Goal: Information Seeking & Learning: Learn about a topic

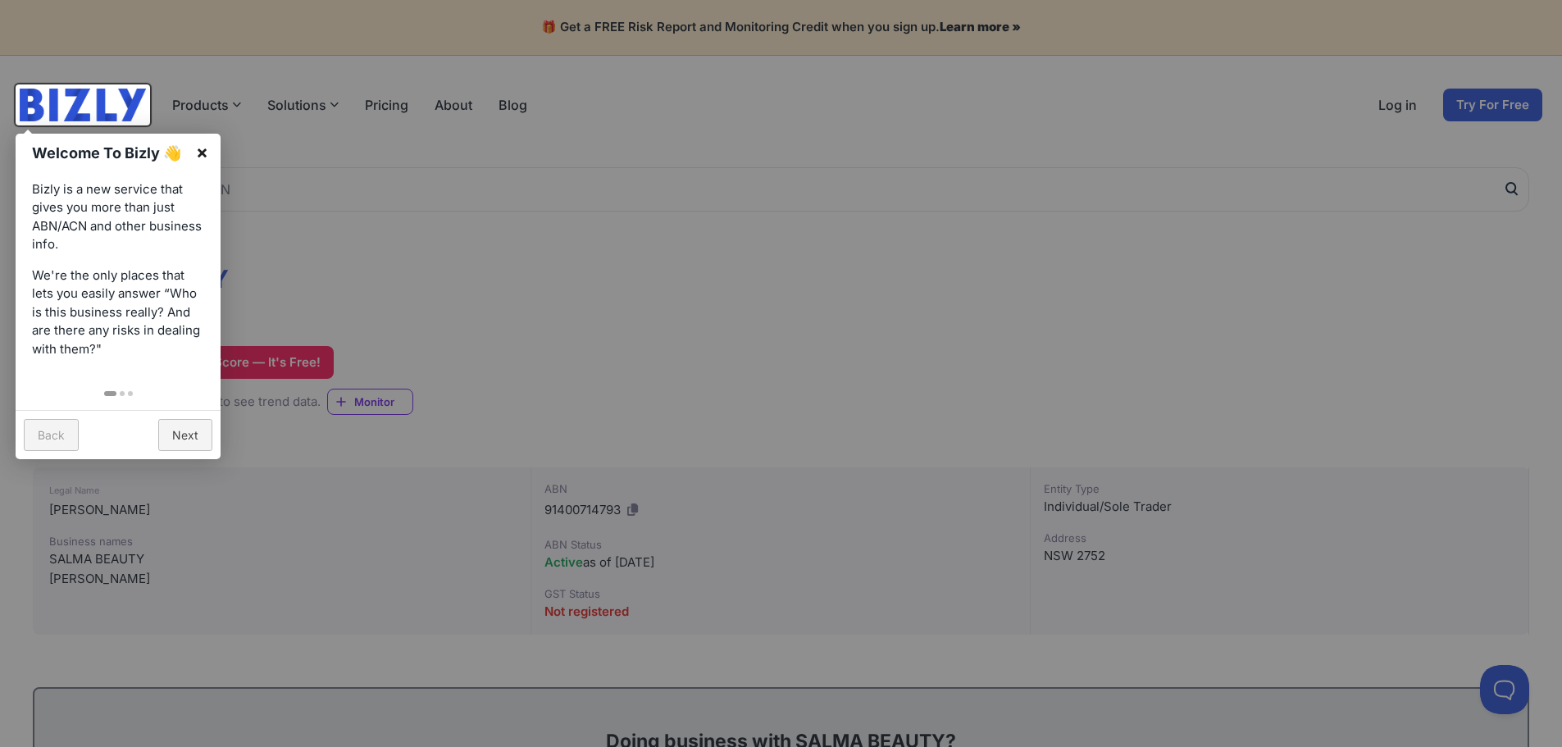
click at [208, 153] on link "×" at bounding box center [202, 152] width 37 height 37
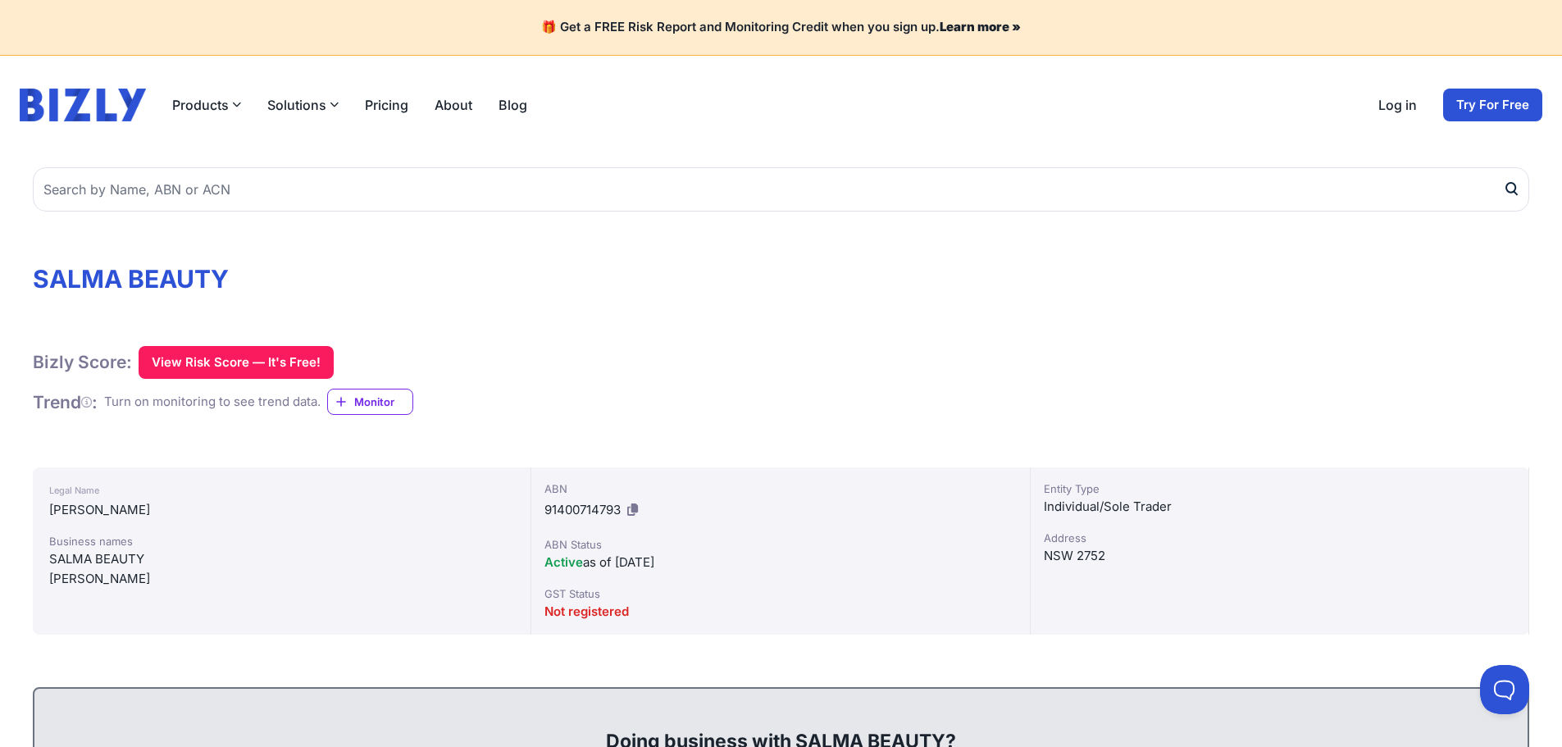
click at [1040, 355] on div "Bizly Score: View Risk Score — It's Free! View Risk Score — It's Free!" at bounding box center [781, 362] width 1497 height 33
click at [1025, 362] on div "Bizly Score: View Risk Score — It's Free! View Risk Score — It's Free!" at bounding box center [781, 362] width 1497 height 33
click at [1402, 363] on div "Bizly Score: View Risk Score — It's Free! View Risk Score — It's Free!" at bounding box center [781, 362] width 1497 height 33
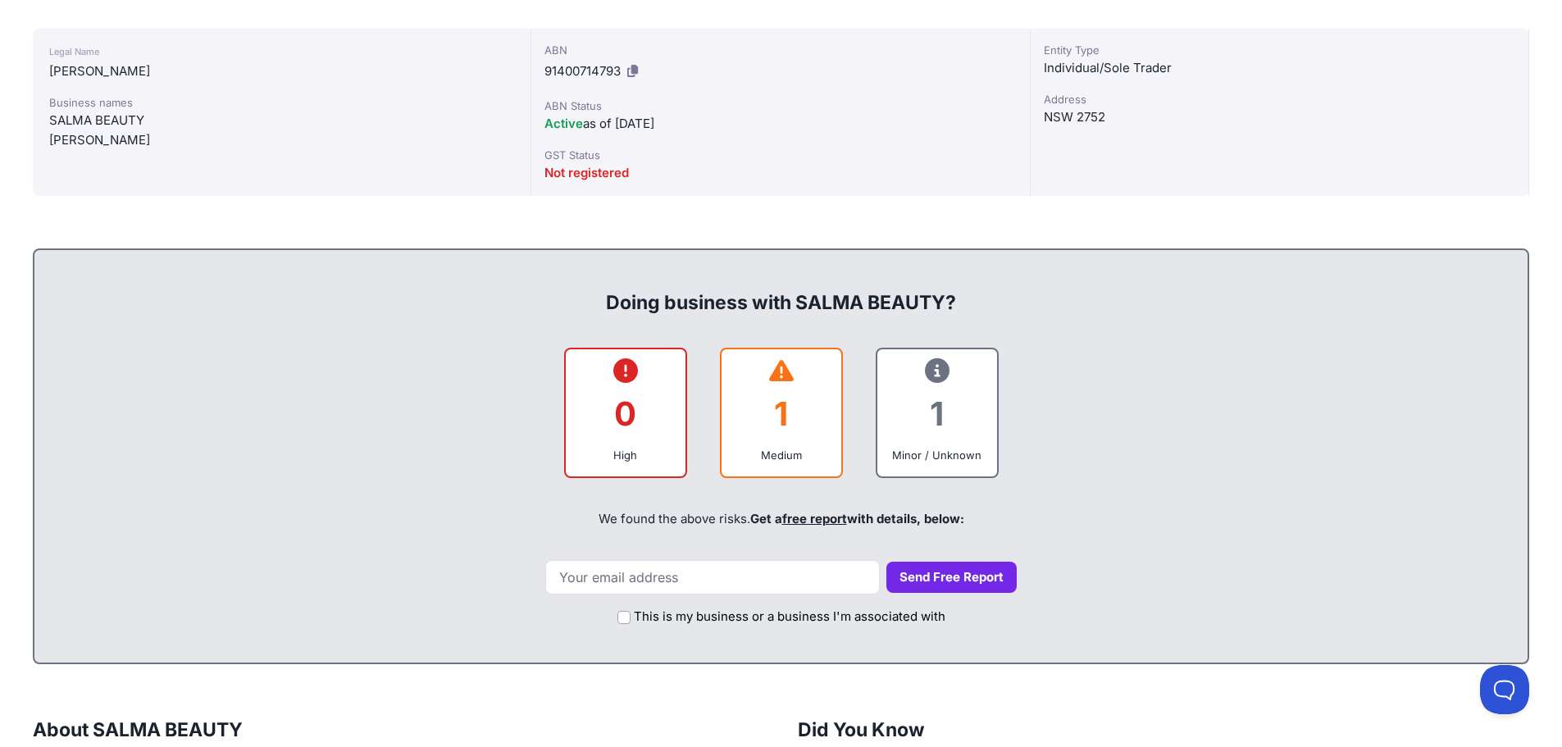
scroll to position [438, 0]
click at [1356, 508] on div "We found the above risks. Get a free report with details, below:" at bounding box center [781, 520] width 1461 height 56
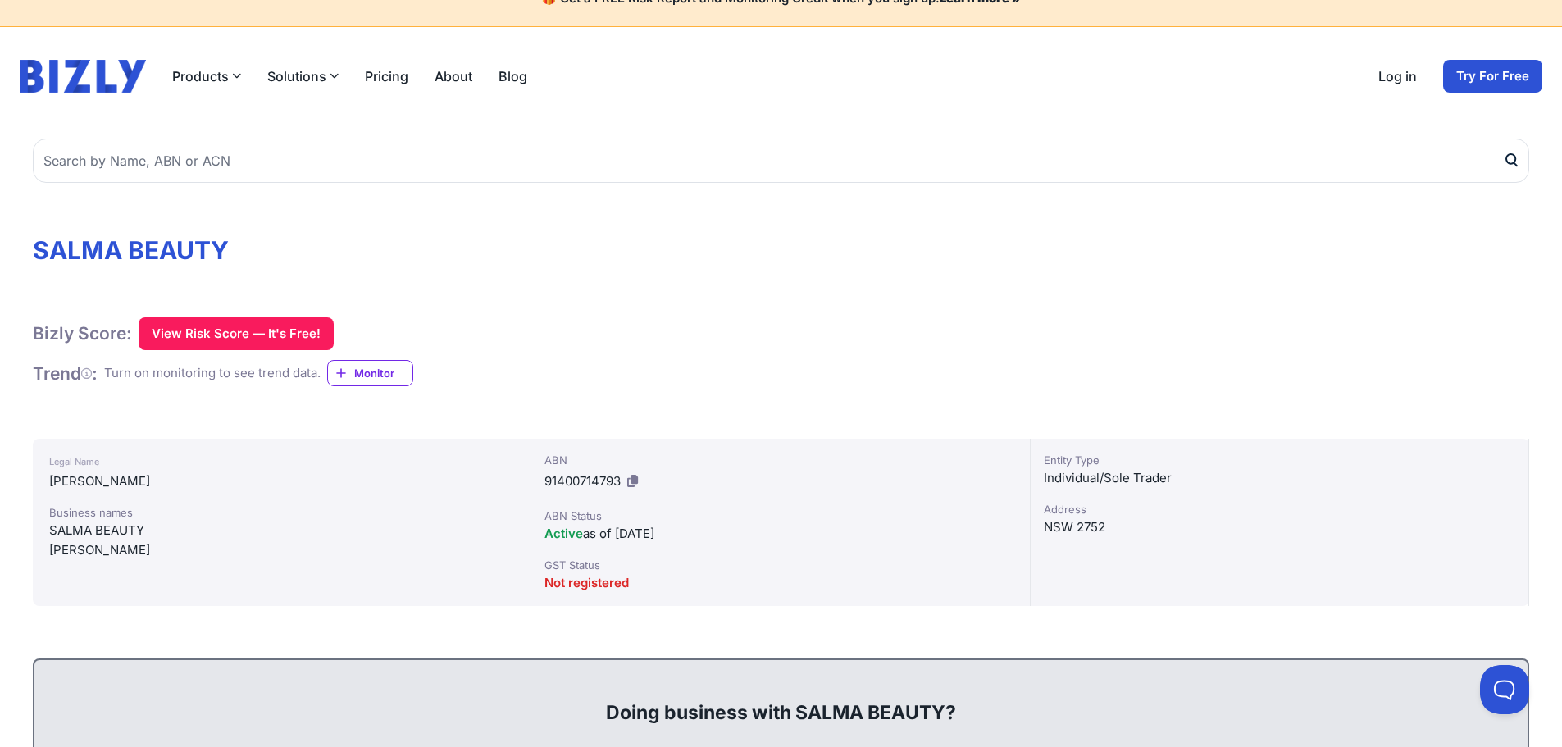
scroll to position [0, 0]
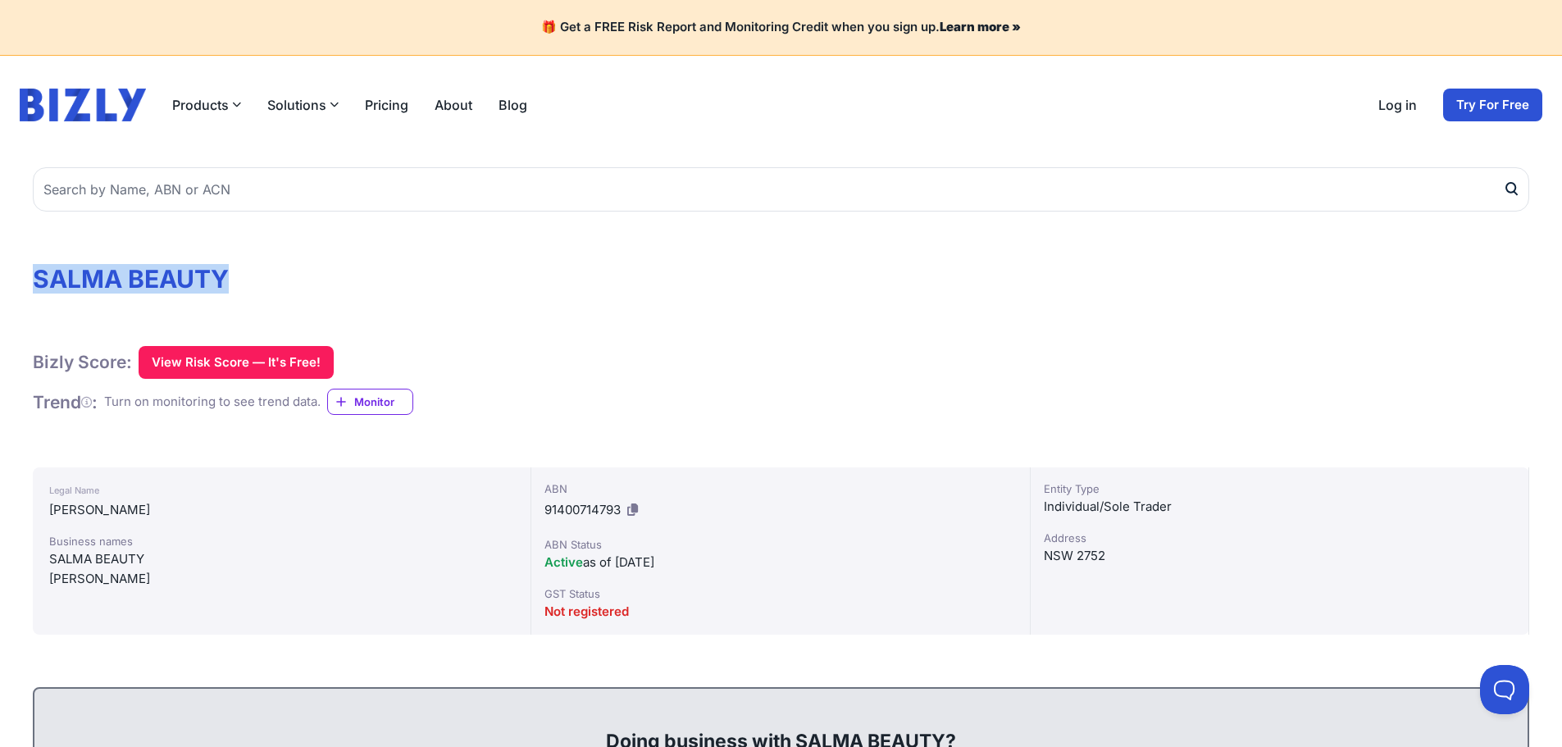
drag, startPoint x: 230, startPoint y: 271, endPoint x: 30, endPoint y: 271, distance: 200.1
copy h1 "SALMA BEAUTY"
drag, startPoint x: 213, startPoint y: 509, endPoint x: 41, endPoint y: 493, distance: 173.0
click at [41, 493] on div "Legal Name CRINITI, SALMA ANICA Business names SALMA BEAUTY CRINITI, SALMA ANICA" at bounding box center [282, 550] width 499 height 167
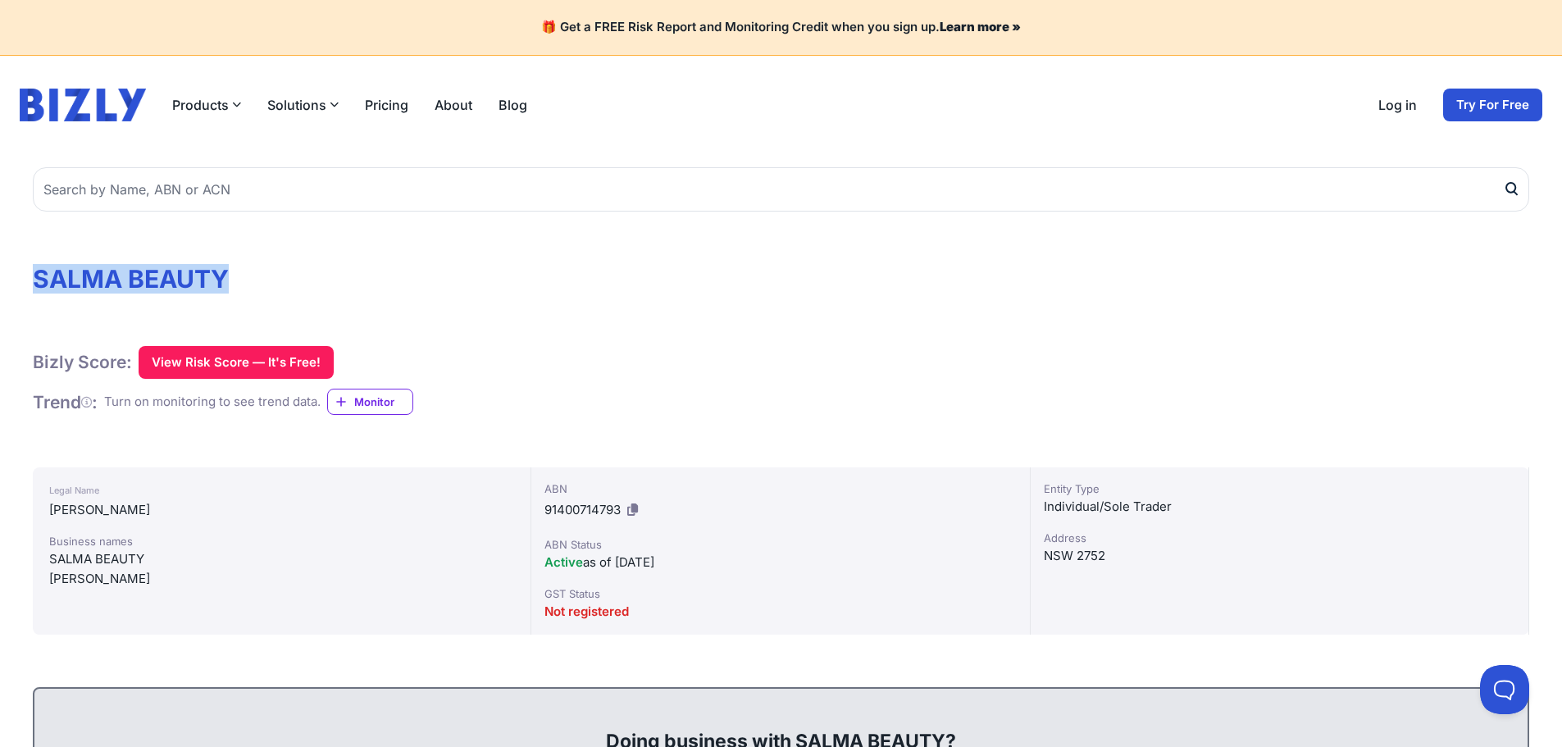
copy div "Legal Name CRINITI, SALMA ANICA"
click at [1184, 370] on div "Bizly Score: View Risk Score — It's Free! View Risk Score — It's Free!" at bounding box center [781, 362] width 1497 height 33
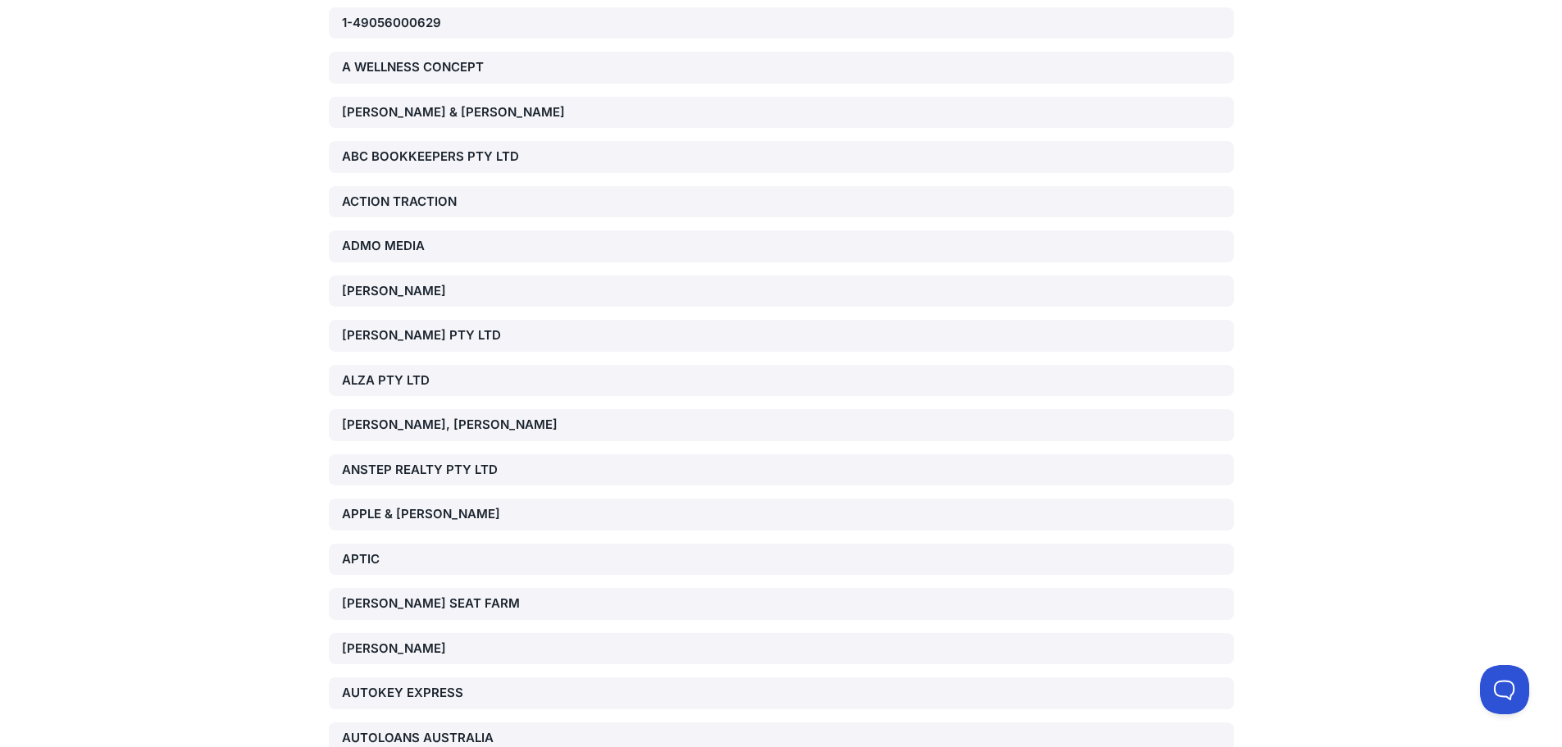
scroll to position [410, 0]
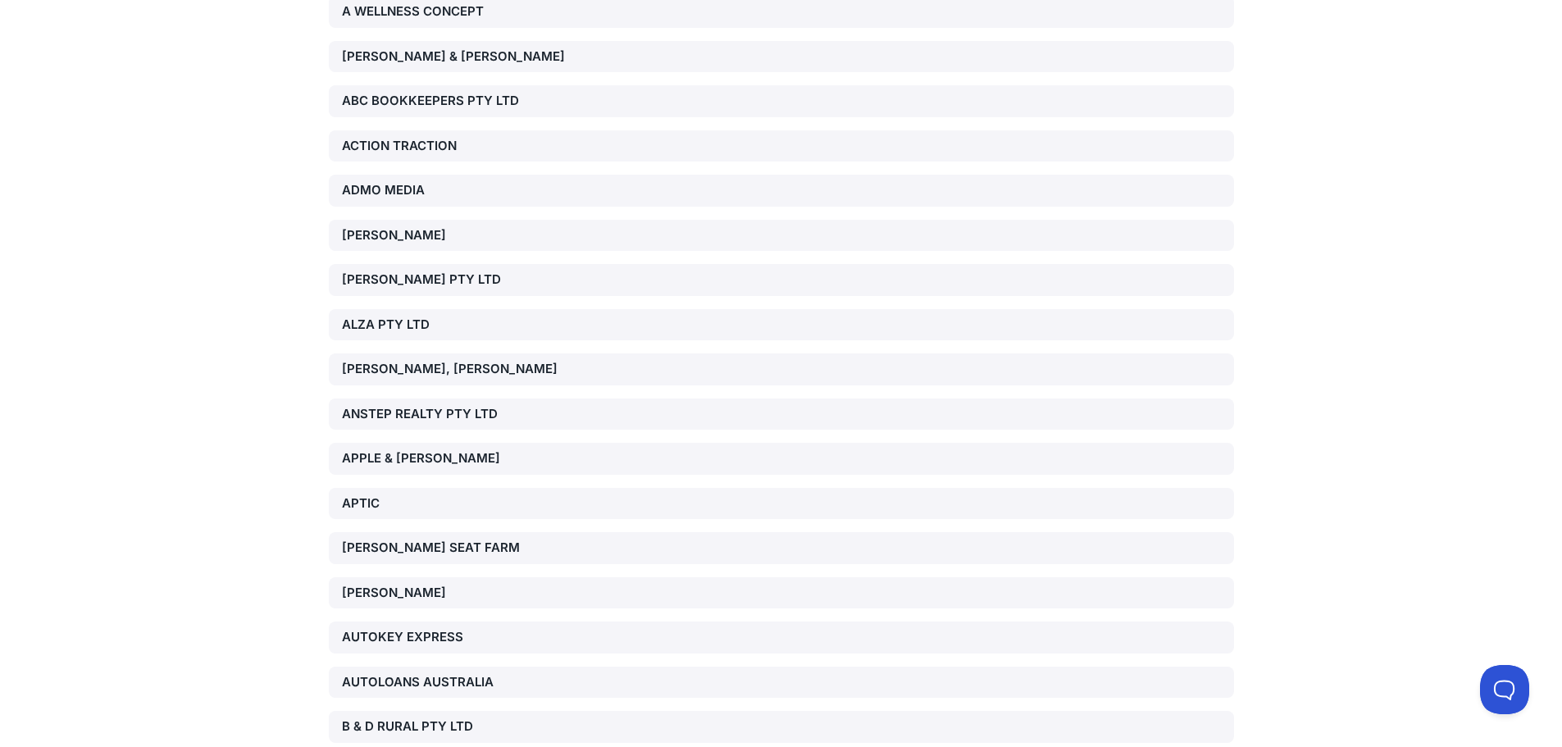
scroll to position [0, 0]
